Goal: Task Accomplishment & Management: Use online tool/utility

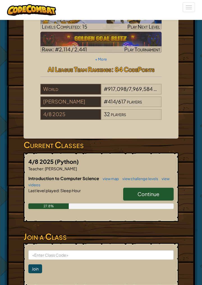
scroll to position [35, 0]
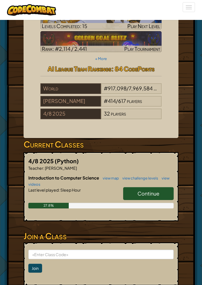
click at [156, 192] on span "Continue" at bounding box center [149, 193] width 22 height 6
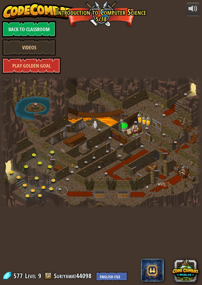
click at [63, 190] on link at bounding box center [61, 190] width 11 height 8
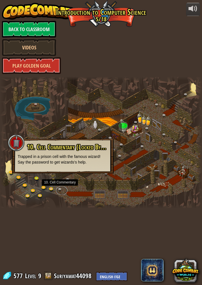
click at [62, 188] on link at bounding box center [61, 190] width 11 height 8
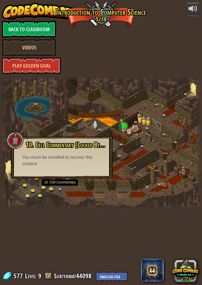
click at [125, 128] on div at bounding box center [101, 143] width 202 height 132
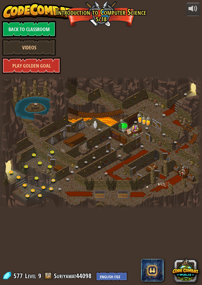
click at [76, 153] on div at bounding box center [101, 143] width 202 height 132
click at [53, 152] on link at bounding box center [53, 153] width 11 height 8
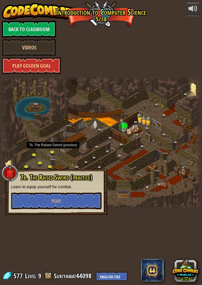
click at [134, 169] on div at bounding box center [101, 143] width 202 height 132
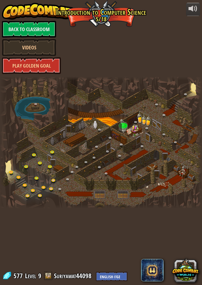
click at [164, 186] on div at bounding box center [101, 143] width 202 height 132
click at [69, 180] on link at bounding box center [69, 181] width 11 height 8
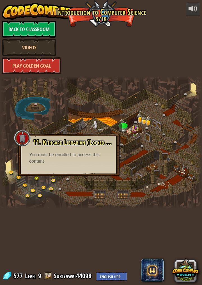
click at [112, 179] on div at bounding box center [101, 143] width 202 height 132
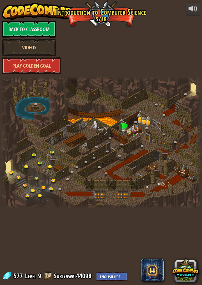
click at [101, 128] on link at bounding box center [101, 131] width 11 height 8
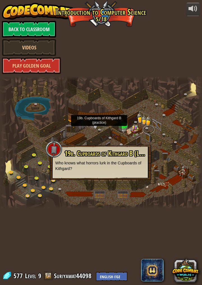
click at [153, 133] on link at bounding box center [148, 130] width 11 height 8
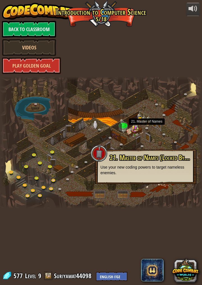
click at [182, 141] on div at bounding box center [101, 143] width 202 height 132
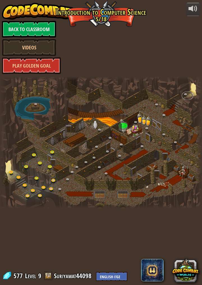
click at [185, 98] on link at bounding box center [187, 96] width 11 height 8
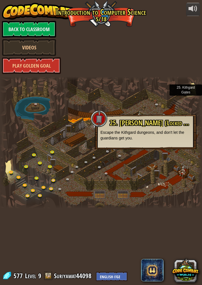
click at [176, 103] on div at bounding box center [101, 143] width 202 height 132
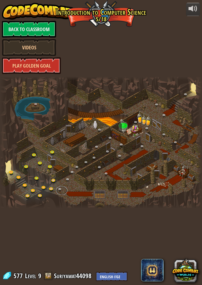
click at [61, 193] on link at bounding box center [61, 190] width 11 height 8
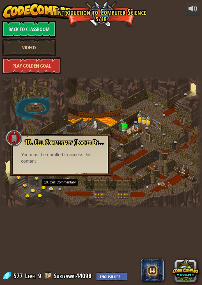
click at [143, 166] on div at bounding box center [101, 143] width 202 height 132
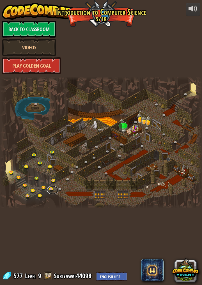
click at [56, 190] on link at bounding box center [52, 190] width 11 height 8
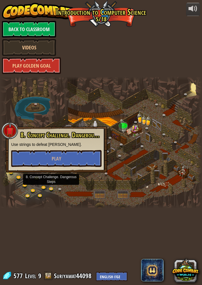
click at [141, 144] on div at bounding box center [101, 143] width 202 height 132
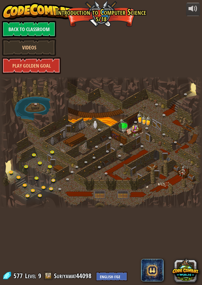
click at [157, 270] on span at bounding box center [152, 270] width 22 height 22
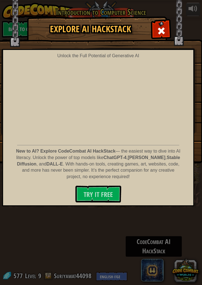
scroll to position [0, 7]
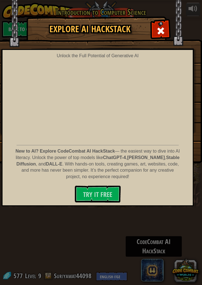
click at [149, 227] on div "Explore AI HackStack Unlock the Full Potential of Generative AI New to AI? Expl…" at bounding box center [101, 142] width 202 height 285
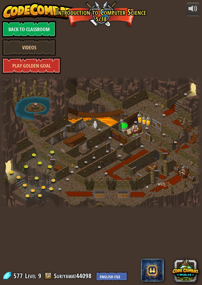
click at [31, 280] on span "Level" at bounding box center [30, 276] width 11 height 9
click at [154, 215] on div "powered by Back to Classroom Videos Play Golden Goal 25. [PERSON_NAME] (Locked …" at bounding box center [101, 142] width 202 height 285
click at [53, 190] on link at bounding box center [52, 190] width 11 height 8
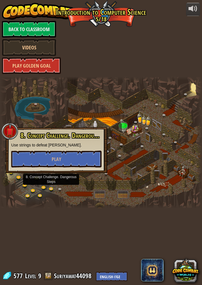
click at [124, 195] on div at bounding box center [101, 143] width 202 height 132
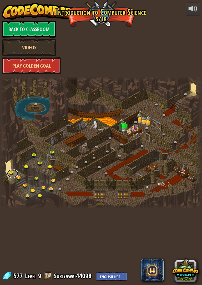
click at [9, 170] on link at bounding box center [12, 173] width 11 height 8
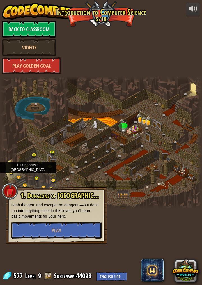
click at [68, 234] on button "Play" at bounding box center [56, 230] width 90 height 17
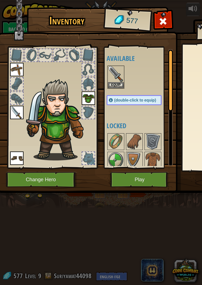
click at [167, 22] on span at bounding box center [163, 21] width 9 height 9
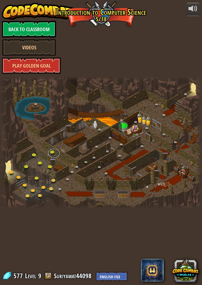
click at [53, 151] on link at bounding box center [53, 153] width 11 height 8
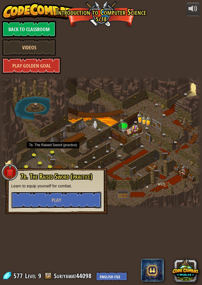
click at [80, 197] on button "Play" at bounding box center [56, 200] width 90 height 17
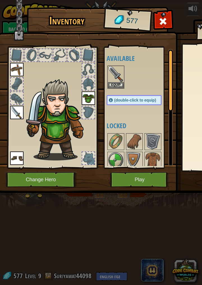
click at [119, 73] on img at bounding box center [116, 74] width 16 height 16
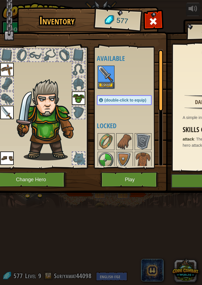
scroll to position [0, 0]
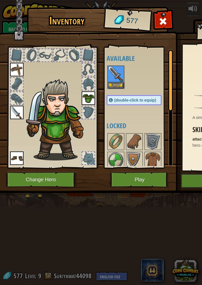
click at [21, 114] on img at bounding box center [16, 112] width 13 height 13
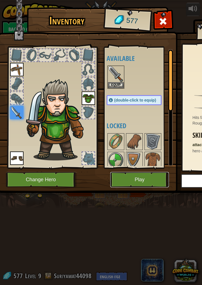
click at [129, 180] on button "Play" at bounding box center [139, 179] width 59 height 15
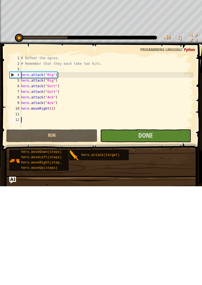
scroll to position [3, 0]
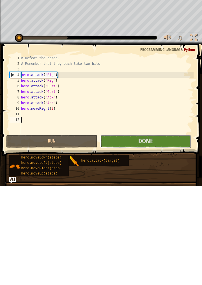
click at [144, 237] on span "Done" at bounding box center [145, 239] width 15 height 9
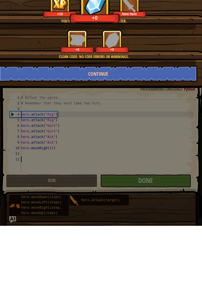
scroll to position [0, 10]
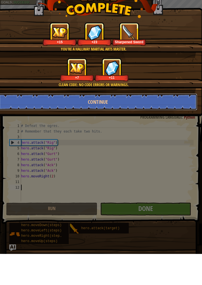
click at [149, 138] on button "Continue" at bounding box center [98, 133] width 199 height 17
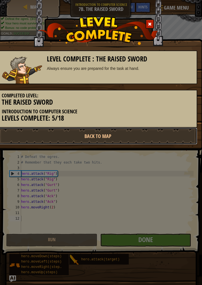
click at [155, 139] on link "Back to Map" at bounding box center [98, 136] width 199 height 17
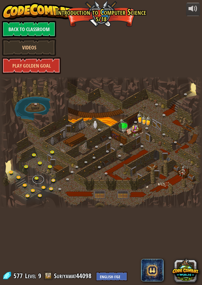
click at [35, 178] on link at bounding box center [38, 180] width 11 height 8
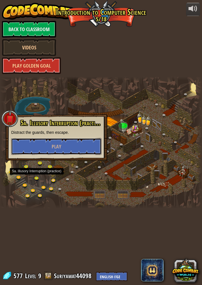
click at [84, 148] on button "Play" at bounding box center [56, 146] width 90 height 17
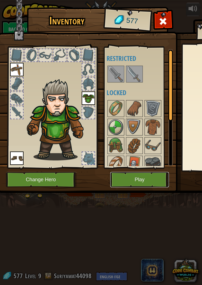
click at [140, 182] on button "Play" at bounding box center [139, 179] width 59 height 15
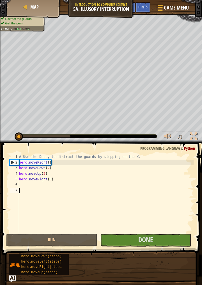
scroll to position [3, 0]
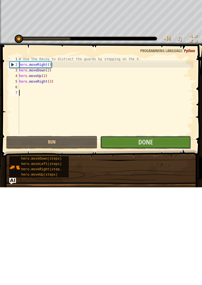
click at [150, 244] on span "Done" at bounding box center [145, 239] width 15 height 9
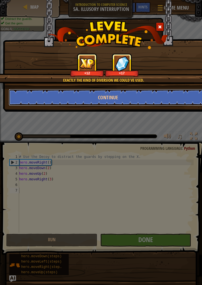
click at [146, 98] on button "Continue" at bounding box center [108, 97] width 199 height 17
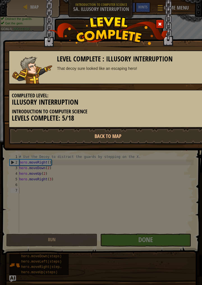
click at [88, 120] on h3 "Levels Complete: 5/18" at bounding box center [108, 119] width 193 height 8
click at [78, 116] on h3 "Levels Complete: 5/18" at bounding box center [108, 119] width 193 height 8
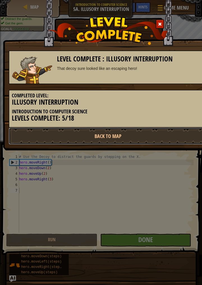
click at [133, 138] on link "Back to Map" at bounding box center [108, 136] width 199 height 17
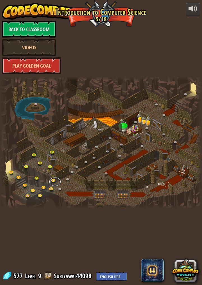
click at [54, 181] on link at bounding box center [54, 182] width 11 height 8
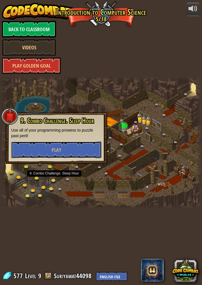
click at [85, 146] on button "Play" at bounding box center [56, 150] width 90 height 17
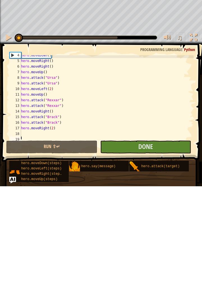
scroll to position [22, 0]
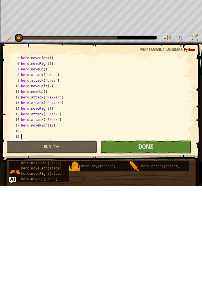
click at [75, 244] on button "Run ⇧↵" at bounding box center [51, 246] width 91 height 13
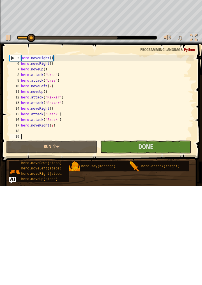
click at [146, 239] on span at bounding box center [102, 194] width 205 height 134
click at [152, 248] on span "Done" at bounding box center [145, 245] width 15 height 9
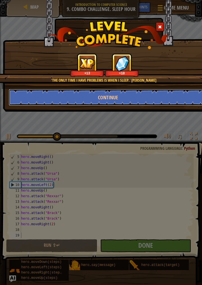
click at [158, 99] on button "Continue" at bounding box center [108, 97] width 199 height 17
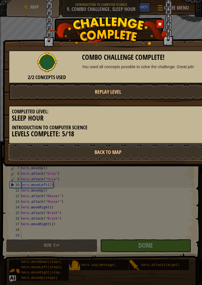
click at [139, 156] on link "Back to Map" at bounding box center [108, 152] width 199 height 17
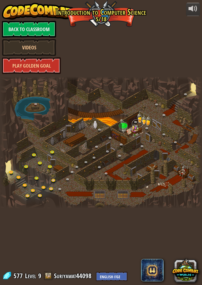
click at [137, 123] on link at bounding box center [137, 124] width 11 height 8
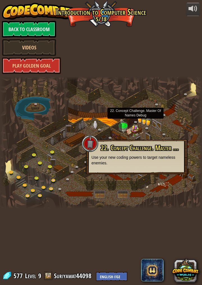
click at [167, 187] on div at bounding box center [101, 143] width 202 height 132
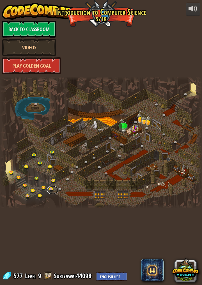
click at [55, 191] on link at bounding box center [52, 190] width 11 height 8
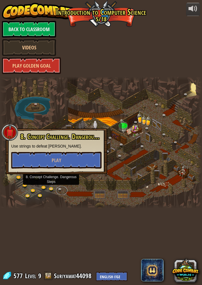
click at [65, 190] on link at bounding box center [61, 190] width 11 height 8
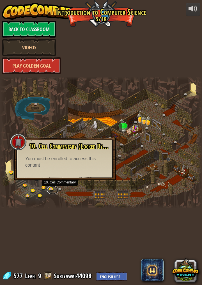
click at [52, 192] on link at bounding box center [52, 190] width 11 height 8
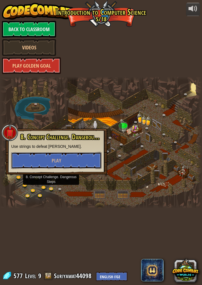
click at [84, 159] on button "Play" at bounding box center [56, 160] width 90 height 17
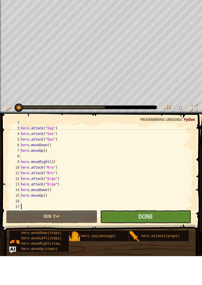
scroll to position [11, 0]
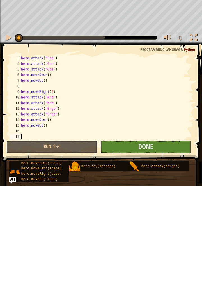
click at [78, 248] on button "Run ⇧↵" at bounding box center [51, 246] width 91 height 13
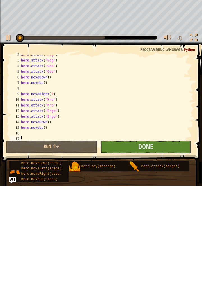
scroll to position [0, 0]
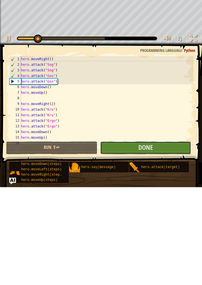
click at [148, 249] on span "Done" at bounding box center [145, 245] width 15 height 9
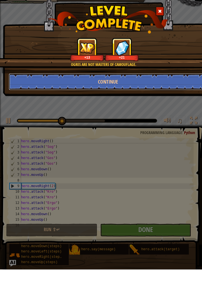
click at [129, 99] on button "Continue" at bounding box center [108, 97] width 199 height 17
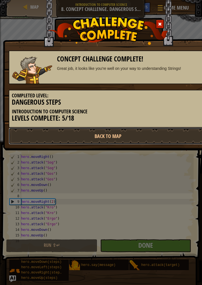
click at [160, 136] on link "Back to Map" at bounding box center [108, 136] width 199 height 17
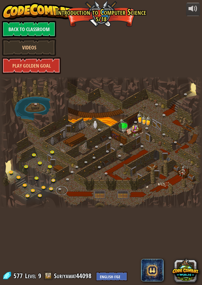
click at [62, 190] on link at bounding box center [61, 190] width 11 height 8
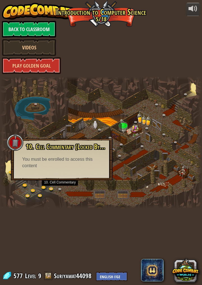
click at [54, 163] on div "You must be enrolled to access this content" at bounding box center [61, 162] width 79 height 13
click at [84, 160] on div "You must be enrolled to access this content" at bounding box center [61, 162] width 79 height 13
click at [90, 161] on div "You must be enrolled to access this content" at bounding box center [61, 162] width 79 height 13
click at [90, 148] on span "10. Cell Commentary (Locked By Teacher)" at bounding box center [73, 147] width 95 height 10
click at [104, 197] on div at bounding box center [101, 143] width 202 height 132
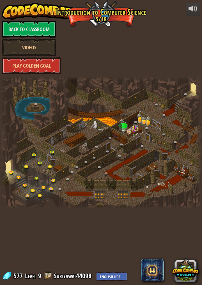
click at [48, 51] on link "Videos" at bounding box center [29, 47] width 54 height 17
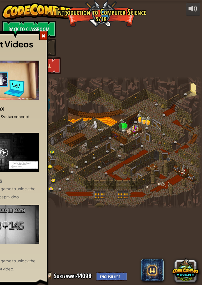
click at [45, 39] on div at bounding box center [43, 35] width 8 height 9
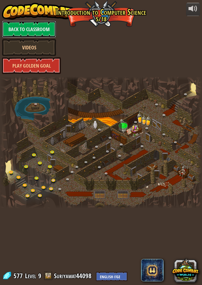
click at [50, 31] on link "Back to Classroom" at bounding box center [29, 29] width 54 height 17
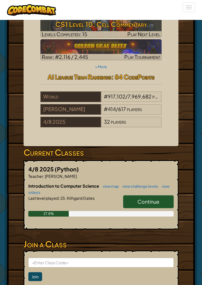
scroll to position [27, 0]
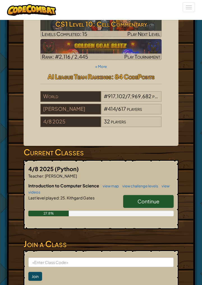
click at [149, 207] on link "Continue" at bounding box center [148, 201] width 51 height 13
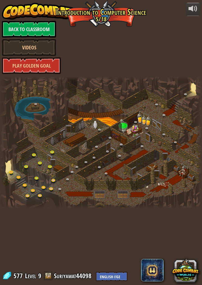
click at [44, 65] on link "Play Golden Goal" at bounding box center [31, 65] width 59 height 17
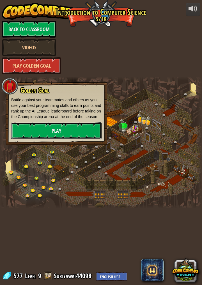
click at [26, 131] on link "Play" at bounding box center [56, 130] width 90 height 17
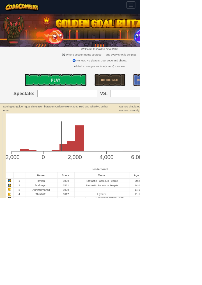
click at [106, 136] on input "search" at bounding box center [97, 134] width 86 height 11
type input "3: AbhiranmanUI"
click at [202, 135] on input "search" at bounding box center [203, 134] width 86 height 11
type input "9: twenty-one21"
click at [89, 112] on link "Play" at bounding box center [80, 115] width 89 height 17
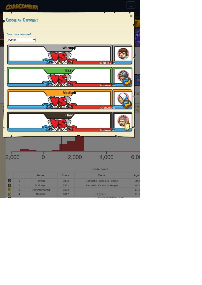
click at [145, 72] on div "Suriyawat44098 Simple CPU Warmup" at bounding box center [100, 78] width 180 height 28
click at [202, 239] on div "× Choose an Opponent Select your language! Python JavaScript CoffeeScript Lua C…" at bounding box center [101, 142] width 202 height 285
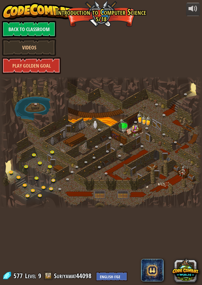
click at [190, 180] on div at bounding box center [101, 143] width 202 height 132
click at [192, 176] on div at bounding box center [101, 143] width 202 height 132
click at [181, 173] on div at bounding box center [101, 143] width 202 height 132
click at [179, 171] on div at bounding box center [101, 143] width 202 height 132
click at [114, 197] on div at bounding box center [101, 143] width 202 height 132
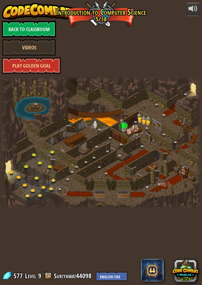
click at [60, 187] on link at bounding box center [61, 190] width 11 height 8
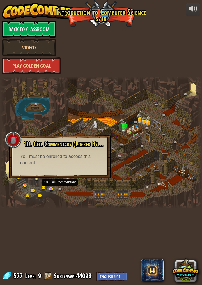
click at [95, 166] on div "You must be enrolled to access this content" at bounding box center [59, 160] width 79 height 13
click at [96, 194] on div at bounding box center [101, 143] width 202 height 132
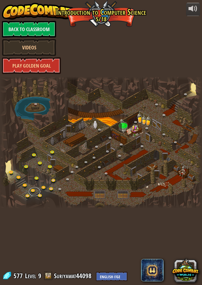
click at [31, 190] on link at bounding box center [34, 192] width 11 height 8
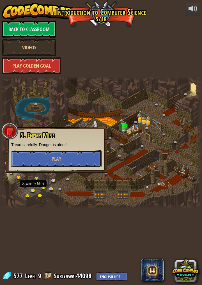
click at [89, 166] on button "Play" at bounding box center [56, 159] width 90 height 17
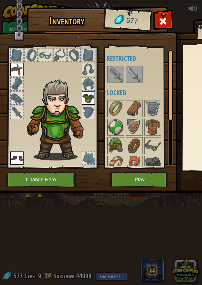
click at [120, 71] on img at bounding box center [116, 74] width 16 height 16
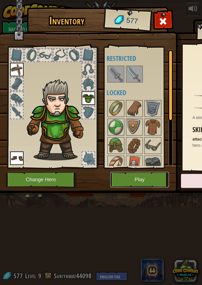
click at [147, 180] on button "Play" at bounding box center [139, 179] width 59 height 15
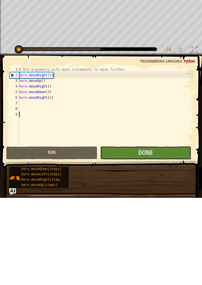
scroll to position [3, 0]
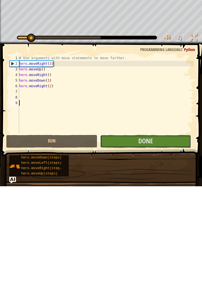
click at [146, 243] on span "Done" at bounding box center [145, 239] width 15 height 9
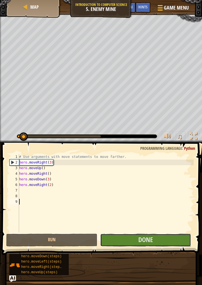
click at [152, 241] on span "Done" at bounding box center [145, 239] width 15 height 9
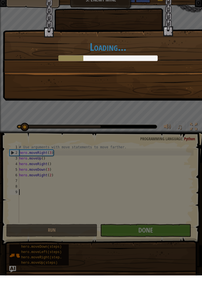
scroll to position [3, 0]
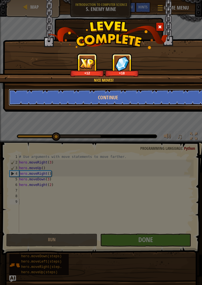
click at [140, 95] on button "Continue" at bounding box center [108, 97] width 199 height 17
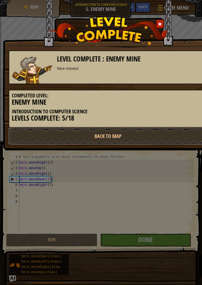
click at [104, 137] on link "Back to Map" at bounding box center [108, 136] width 199 height 17
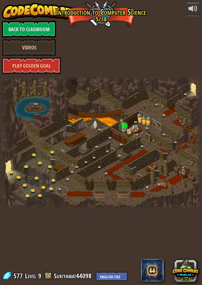
click at [61, 188] on link at bounding box center [61, 190] width 11 height 8
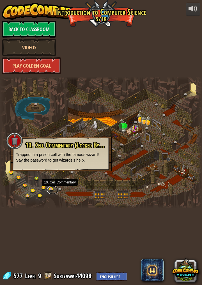
click at [48, 192] on link at bounding box center [52, 190] width 11 height 8
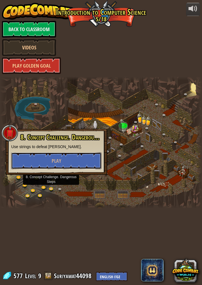
click at [87, 162] on button "Play" at bounding box center [56, 161] width 90 height 17
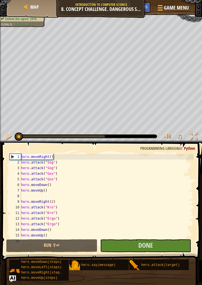
scroll to position [3, 0]
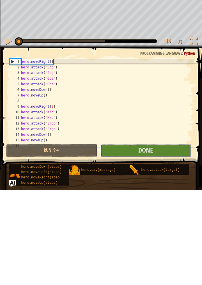
click at [129, 251] on button "Done" at bounding box center [145, 246] width 91 height 13
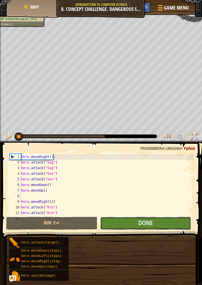
click at [158, 226] on button "Done" at bounding box center [145, 223] width 91 height 13
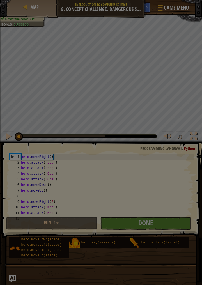
scroll to position [3, 0]
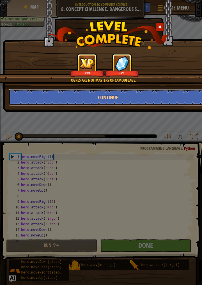
click at [146, 98] on button "Continue" at bounding box center [108, 97] width 199 height 17
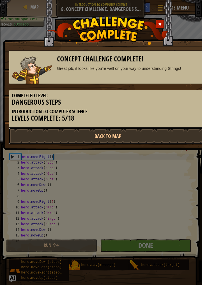
click at [126, 139] on link "Back to Map" at bounding box center [108, 136] width 199 height 17
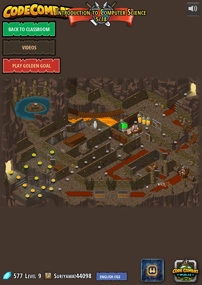
click at [61, 188] on link at bounding box center [61, 190] width 11 height 8
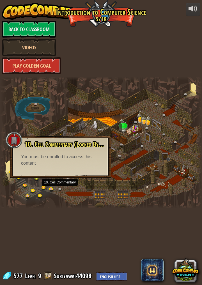
click at [129, 187] on div at bounding box center [101, 143] width 202 height 132
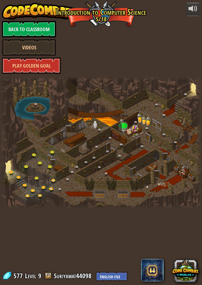
click at [125, 126] on div at bounding box center [101, 143] width 202 height 132
click at [132, 125] on div at bounding box center [101, 143] width 202 height 132
click at [125, 121] on div at bounding box center [101, 143] width 202 height 132
click at [126, 123] on div at bounding box center [101, 143] width 202 height 132
click at [186, 170] on div at bounding box center [101, 143] width 202 height 132
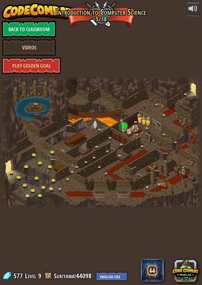
click at [182, 169] on div at bounding box center [101, 143] width 202 height 132
click at [196, 172] on div at bounding box center [199, 143] width 6 height 132
click at [196, 175] on div at bounding box center [101, 143] width 202 height 132
click at [173, 165] on div at bounding box center [101, 143] width 202 height 132
click at [178, 168] on div at bounding box center [101, 143] width 202 height 132
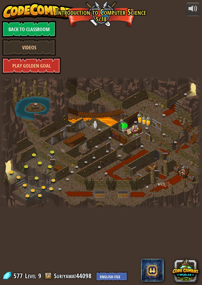
click at [62, 167] on div at bounding box center [101, 143] width 202 height 132
click at [53, 164] on link at bounding box center [51, 168] width 11 height 8
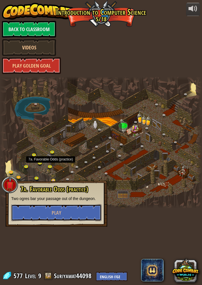
click at [88, 215] on button "Play" at bounding box center [56, 212] width 90 height 17
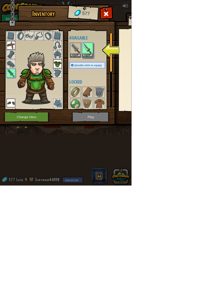
click at [150, 72] on div at bounding box center [140, 77] width 66 height 25
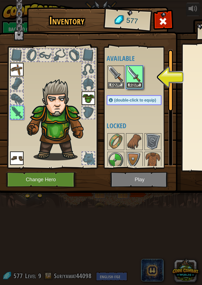
click at [137, 85] on button "Equip" at bounding box center [135, 85] width 16 height 6
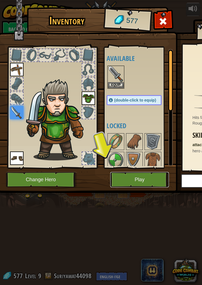
click at [145, 179] on button "Play" at bounding box center [139, 179] width 59 height 15
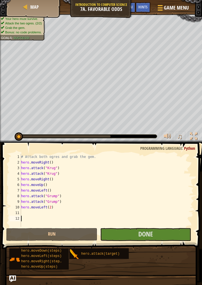
scroll to position [3, 0]
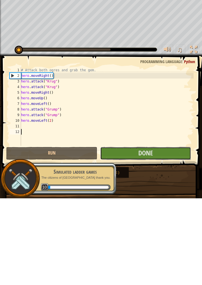
click at [139, 239] on span "Done" at bounding box center [145, 239] width 15 height 9
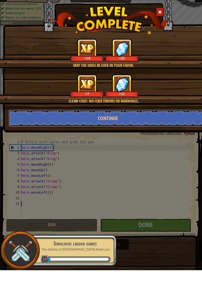
click at [130, 134] on button "Continue" at bounding box center [108, 133] width 199 height 17
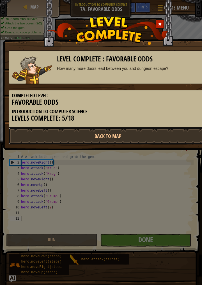
click at [143, 138] on link "Back to Map" at bounding box center [108, 136] width 199 height 17
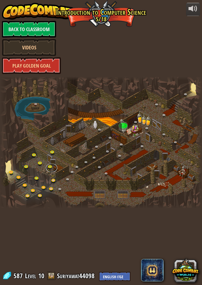
click at [51, 164] on link at bounding box center [51, 168] width 11 height 8
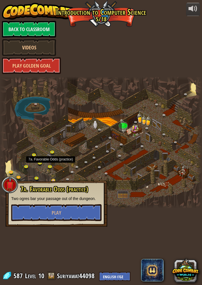
click at [123, 161] on div at bounding box center [101, 143] width 202 height 132
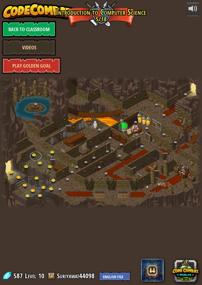
click at [35, 153] on link at bounding box center [35, 156] width 11 height 8
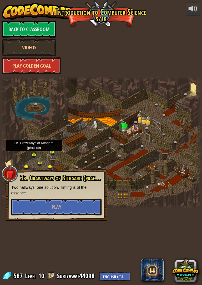
click at [162, 185] on div at bounding box center [101, 143] width 202 height 132
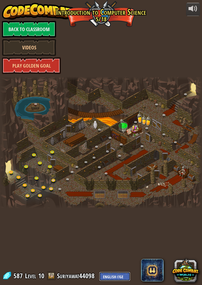
click at [119, 277] on select "English (US) English (UK) 简体中文 繁體中文 русский español (ES) español (América Latin…" at bounding box center [114, 276] width 31 height 9
click at [179, 212] on div "powered by Back to Classroom Videos Play Golden Goal 25. [PERSON_NAME] (Locked …" at bounding box center [101, 142] width 202 height 285
